Goal: Information Seeking & Learning: Learn about a topic

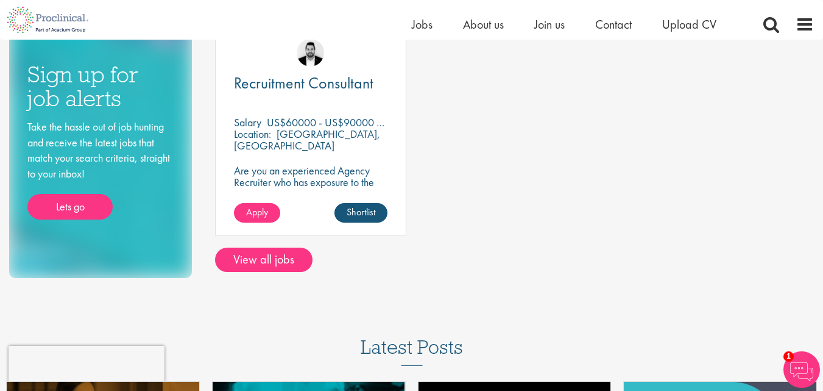
scroll to position [152, 0]
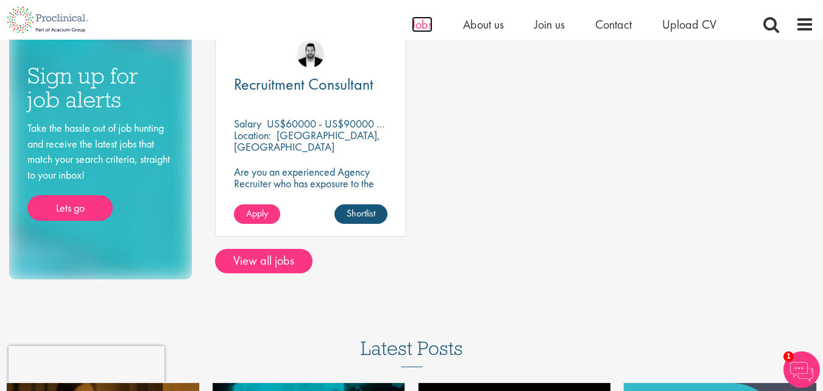
click at [430, 31] on span "Jobs" at bounding box center [422, 24] width 21 height 16
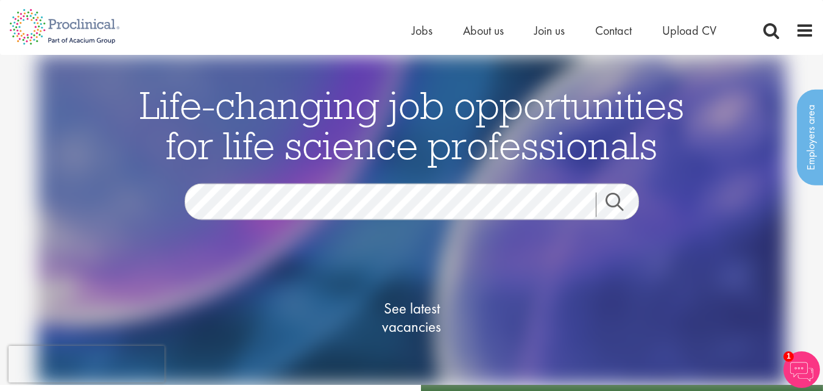
click at [611, 196] on link "Search" at bounding box center [622, 204] width 52 height 24
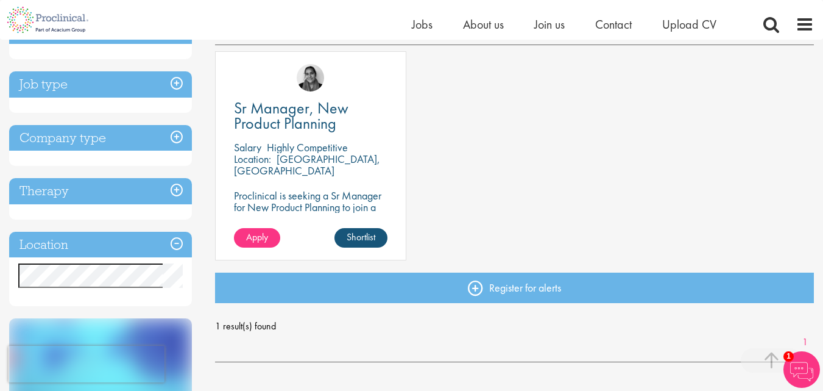
scroll to position [217, 0]
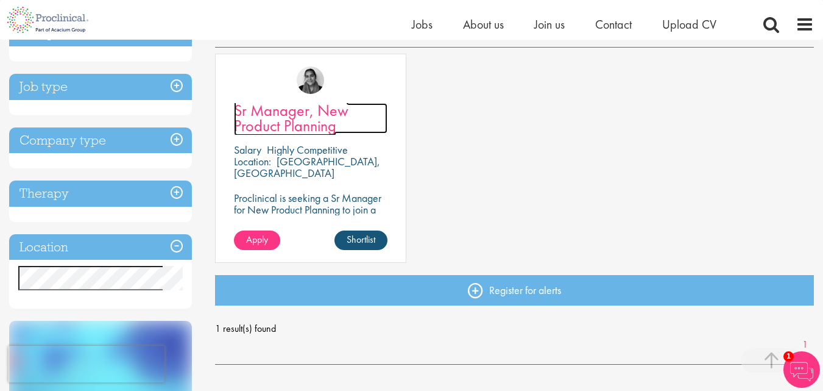
click at [293, 130] on span "Sr Manager, New Product Planning" at bounding box center [291, 118] width 115 height 36
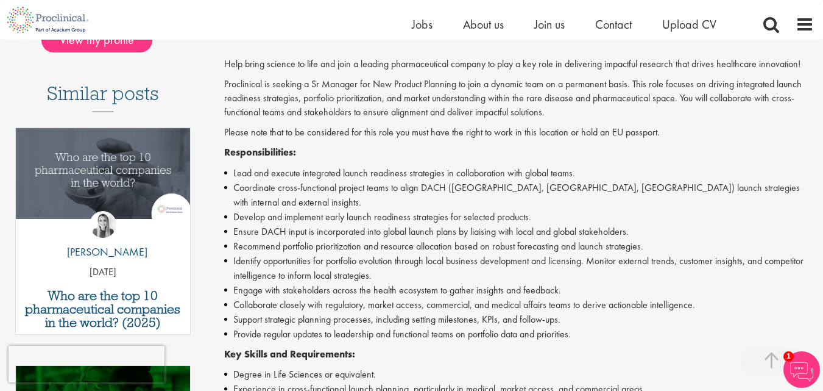
scroll to position [293, 0]
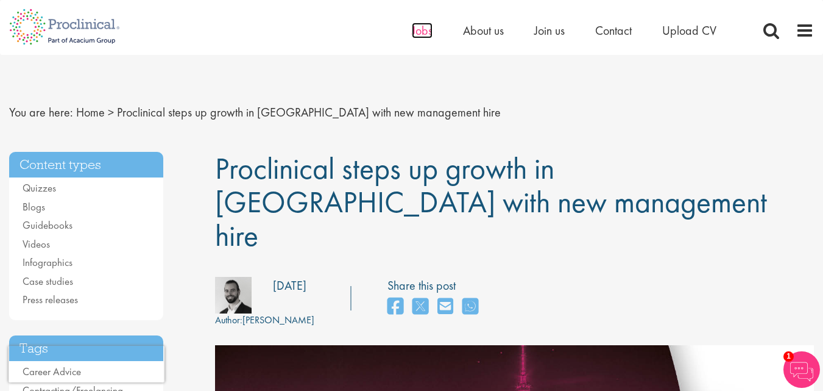
click at [416, 27] on span "Jobs" at bounding box center [422, 31] width 21 height 16
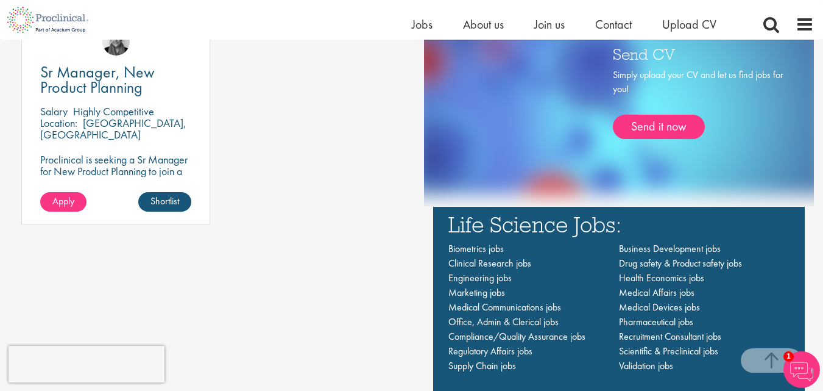
scroll to position [719, 0]
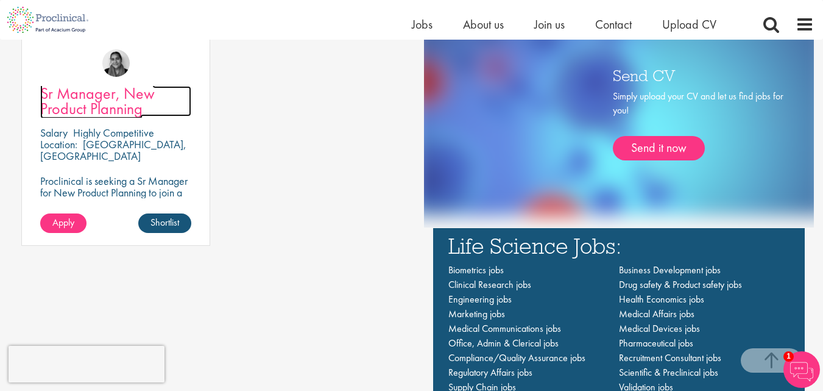
click at [86, 94] on span "Sr Manager, New Product Planning" at bounding box center [97, 101] width 115 height 36
